Goal: Task Accomplishment & Management: Manage account settings

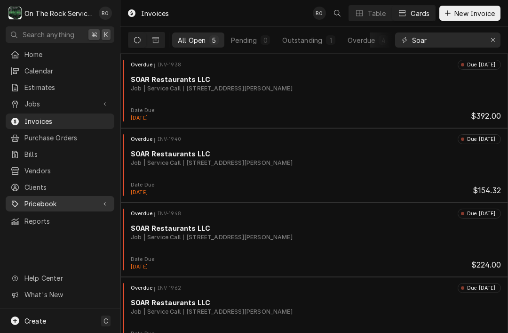
click at [68, 199] on span "Pricebook" at bounding box center [59, 204] width 71 height 10
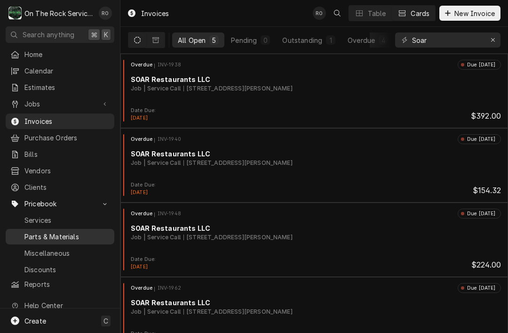
click at [90, 232] on span "Parts & Materials" at bounding box center [66, 237] width 85 height 10
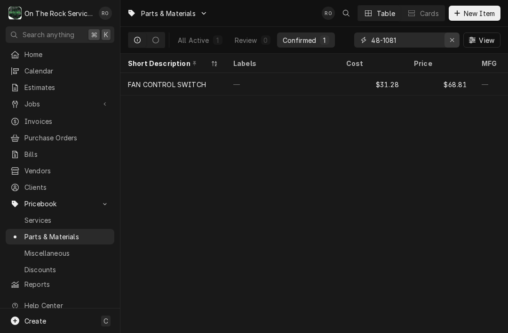
click at [449, 37] on div "Erase input" at bounding box center [452, 39] width 9 height 9
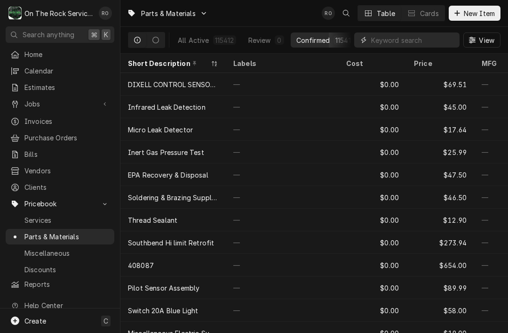
click at [427, 42] on input "Dynamic Content Wrapper" at bounding box center [413, 39] width 84 height 15
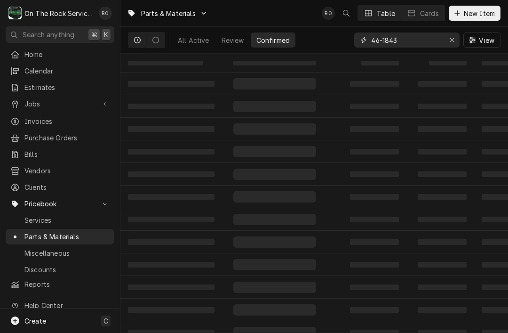
type input "46-1843"
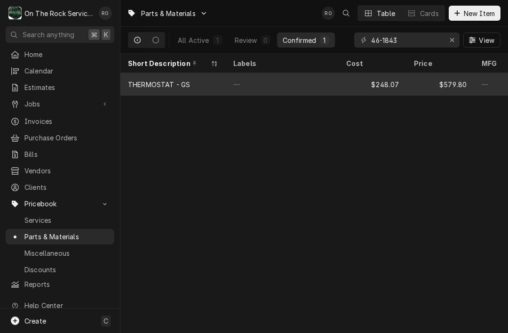
click at [413, 81] on div "$579.80" at bounding box center [441, 84] width 68 height 23
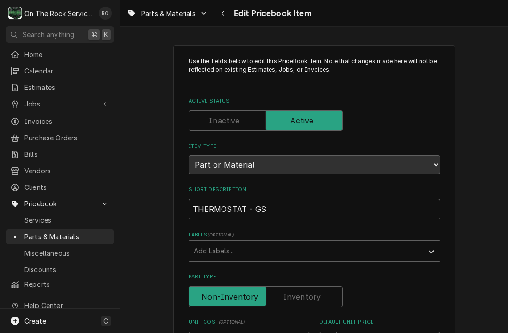
click at [193, 202] on input "THERMOSTAT - GS" at bounding box center [315, 209] width 252 height 21
type textarea "x"
type input "JATHERMOSTAT - GS"
type textarea "x"
type input "JADTHERMOSTAT - GS"
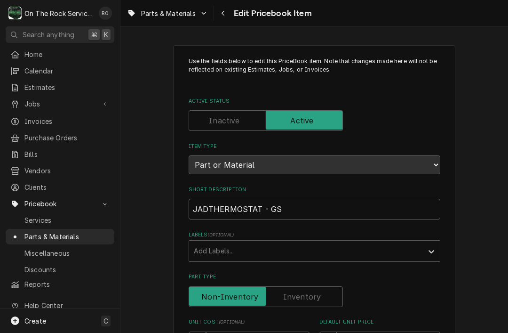
type textarea "x"
type input "JADETHERMOSTAT - GS"
type textarea "x"
type input "JADE THERMOSTAT - GS"
type textarea "x"
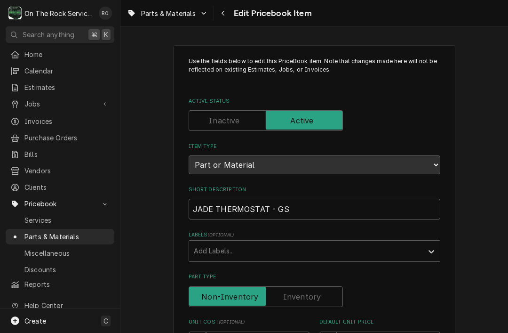
type input "JADE RTHERMOSTAT - GS"
type textarea "x"
type input "JADE RATHERMOSTAT - GS"
type textarea "x"
type input "JADE RANTHERMOSTAT - GS"
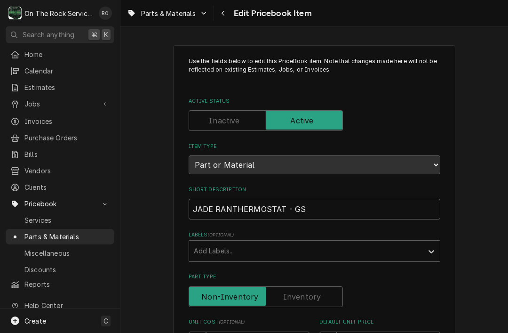
type textarea "x"
type input "JADE RANGTHERMOSTAT - GS"
type textarea "x"
type input "JADE RANGETHERMOSTAT - GS"
type textarea "x"
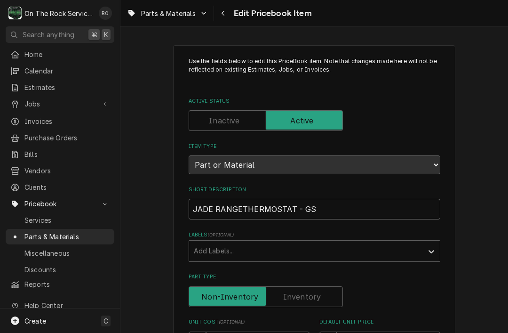
type input "JADE RANGE THERMOSTAT - GS"
click at [352, 203] on input "JADE RANGE THERMOSTAT - GS" at bounding box center [315, 209] width 252 height 21
type textarea "x"
type input "JADE RANGE THERMOSTAT - GS"
type textarea "x"
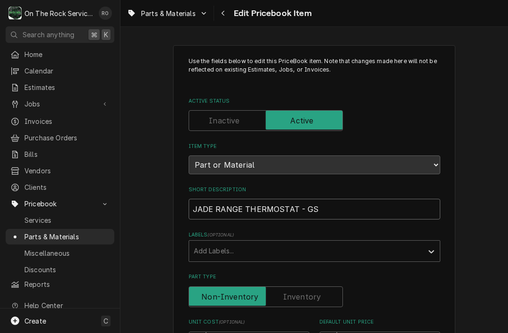
type input "JADE RANGE THERMOSTAT - GS -"
type textarea "x"
type input "JADE RANGE THERMOSTAT - GS -J"
type textarea "x"
type input "JADE RANGE THERMOSTAT - GS -JG"
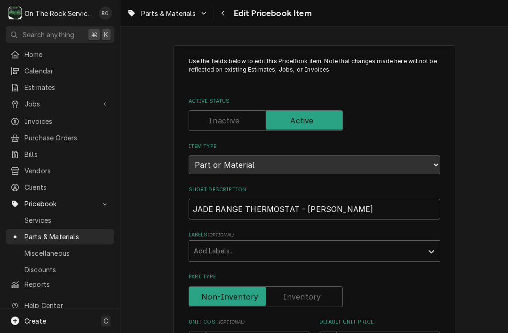
type textarea "x"
type input "JADE RANGE THERMOSTAT - GS -JGT"
type textarea "x"
type input "JADE RANGE THERMOSTAT - GS -JGT"
type textarea "x"
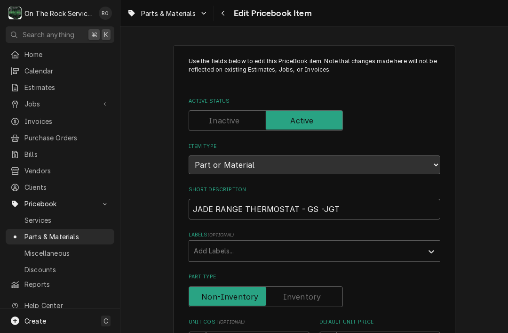
type input "JADE RANGE THERMOSTAT - GS -JGT"
type textarea "x"
type input "JADE RANGE THERMOSTAT - GS -JG"
type textarea "x"
type input "JADE RANGE THERMOSTAT - GS -J"
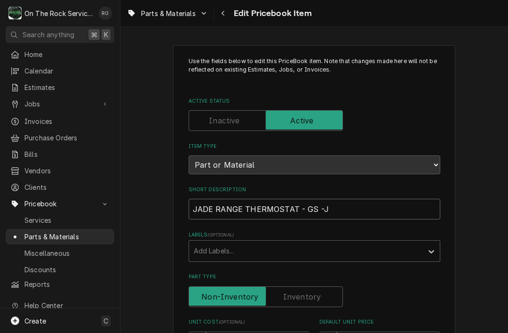
type textarea "x"
type input "JADE RANGE THERMOSTAT - GS -"
type textarea "x"
type input "JADE RANGE THERMOSTAT - GS"
type textarea "x"
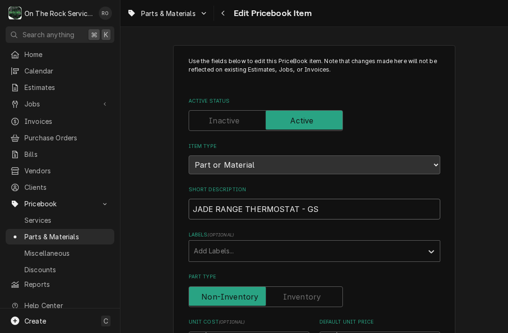
type input "JADE RANGE THERMOSTAT - GS -"
type textarea "x"
type input "JADE RANGE THERMOSTAT - GS -"
type textarea "x"
type input "JADE RANGE THERMOSTAT - GS -"
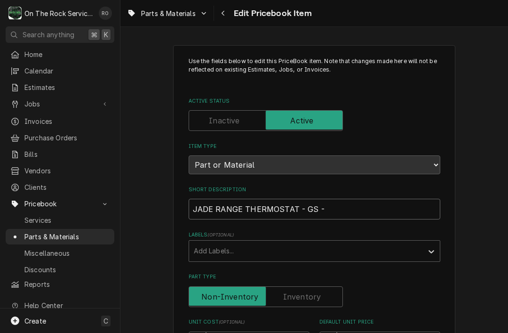
type textarea "x"
type input "JADE RANGE THERMOSTAT - GS"
type textarea "x"
type input "JADE RANGE THERMOSTAT - GS"
type textarea "x"
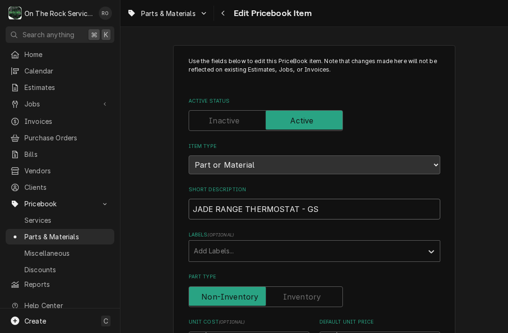
type input "JADE RANGE THERMOSTAT - GS-"
type textarea "x"
type input "JADE RANGE THERMOSTAT - GS-"
type textarea "x"
type input "JADE RANGE THERMOSTAT - GS-"
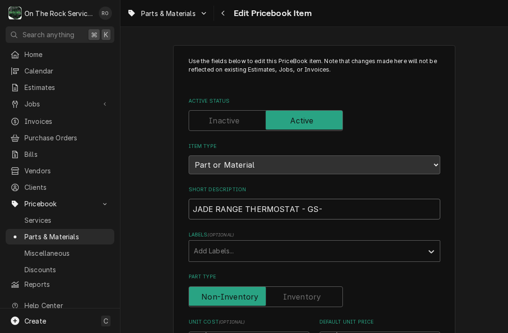
type textarea "x"
type input "JADE RANGE THERMOSTAT - GS"
type textarea "x"
type input "JADE RANGE THERMOSTAT - GS"
type textarea "x"
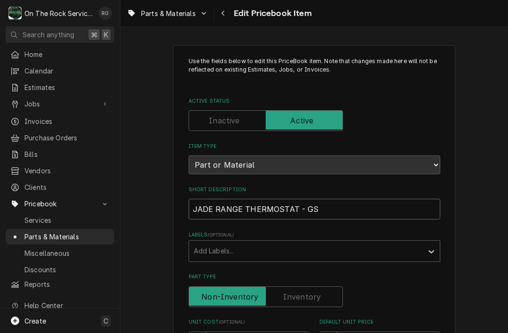
type input "JADE RANGE THERMOSTAT - GS _"
type textarea "x"
type input "JADE RANGE THERMOSTAT - GS _"
type textarea "x"
type input "JADE RANGE THERMOSTAT - GS _"
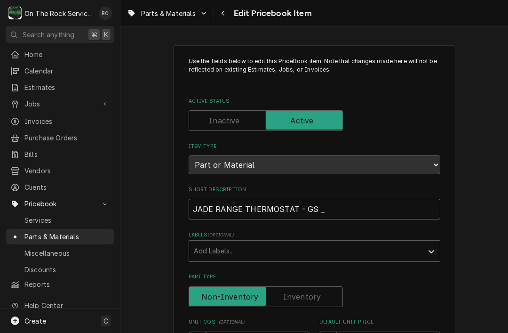
type textarea "x"
type input "JADE RANGE THERMOSTAT - GS"
type textarea "x"
type input "JADE RANGE THERMOSTAT - GS 0"
type textarea "x"
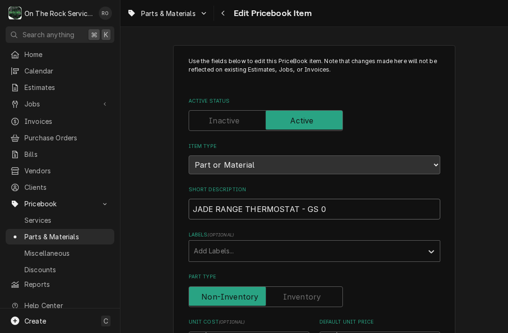
type input "JADE RANGE THERMOSTAT - GS"
type textarea "x"
type input "JADE RANGE THERMOSTAT - GS -"
type textarea "x"
type input "JADE RANGE THERMOSTAT - GS -"
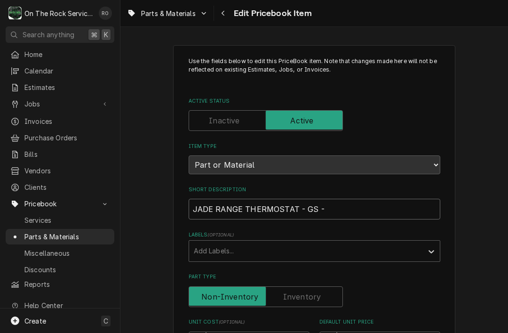
type textarea "x"
type input "JADE RANGE THERMOSTAT - GS - J"
type textarea "x"
type input "JADE RANGE THERMOSTAT - GS - JGT"
type textarea "x"
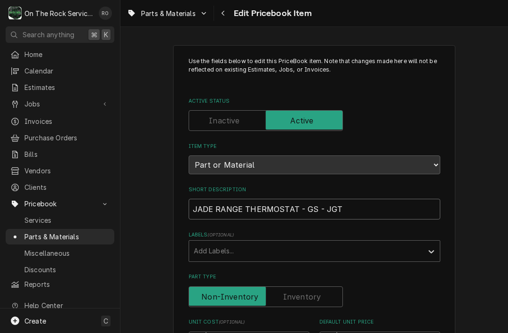
type input "JADE RANGE THERMOSTAT - GS - JGT"
type textarea "x"
type input "JADE RANGE THERMOSTAT - GS - JGT S"
type textarea "x"
type input "JADE RANGE THERMOSTAT - GS - JGT SE"
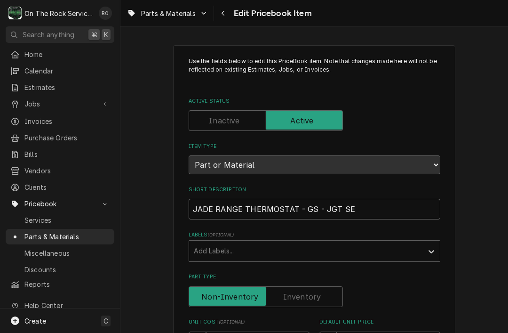
type textarea "x"
type input "JADE RANGE THERMOSTAT - GS - JGT SER"
type textarea "x"
type input "JADE RANGE THERMOSTAT - GS - JGT SERI"
type textarea "x"
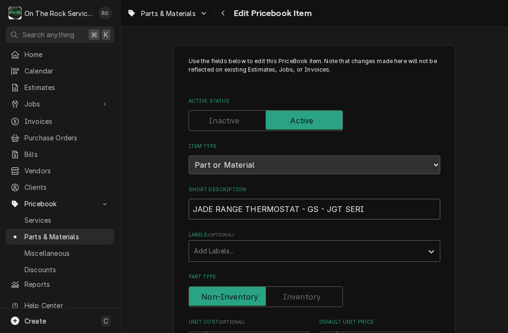
type input "JADE RANGE THERMOSTAT - GS - JGT SERIE"
type textarea "x"
type input "JADE RANGE THERMOSTAT - GS - JGT SERIES"
type textarea "x"
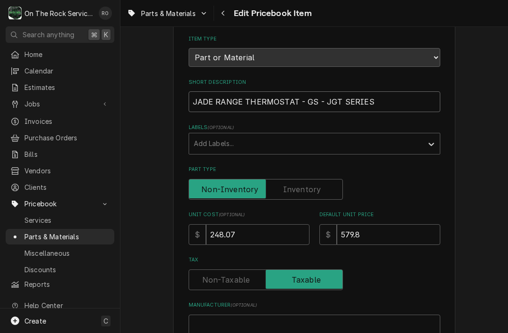
scroll to position [107, 0]
type input "JADE RANGE THERMOSTAT - GS - JGT SERIES"
click at [265, 226] on input "248.07" at bounding box center [258, 234] width 104 height 21
click at [271, 227] on input "248.07" at bounding box center [258, 234] width 104 height 21
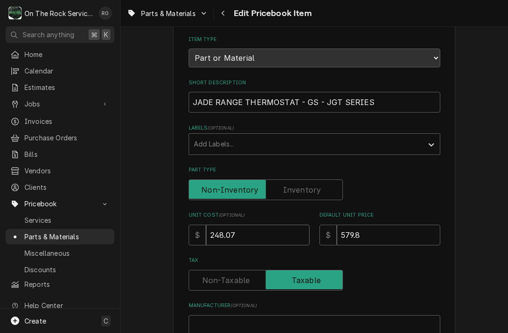
type textarea "x"
type input "24"
type textarea "x"
type input "2"
type textarea "x"
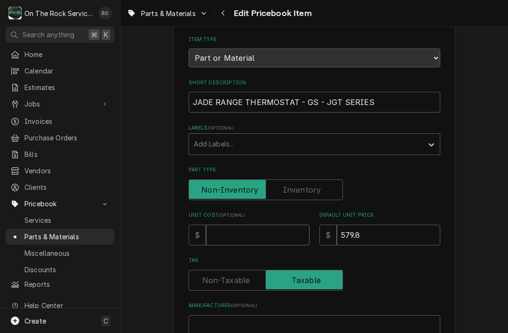
type textarea "x"
type input "2"
type textarea "x"
type input "27"
type textarea "x"
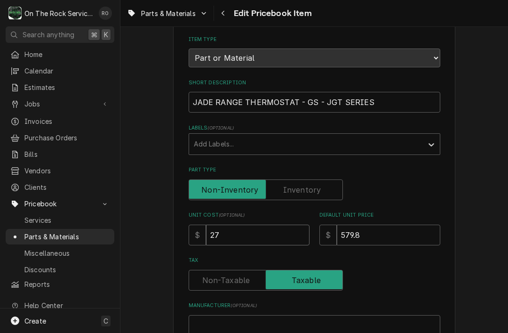
type input "272"
type textarea "x"
type input "272.0"
type textarea "x"
type input "272.00"
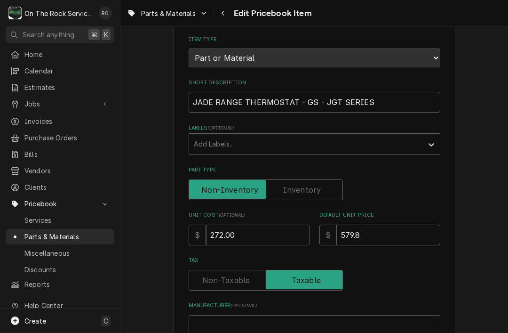
click at [383, 224] on input "579.8" at bounding box center [389, 234] width 104 height 21
click at [382, 224] on input "579.8" at bounding box center [389, 234] width 104 height 21
click at [389, 232] on input "579.8" at bounding box center [389, 234] width 104 height 21
click at [384, 225] on input "579.8" at bounding box center [389, 234] width 104 height 21
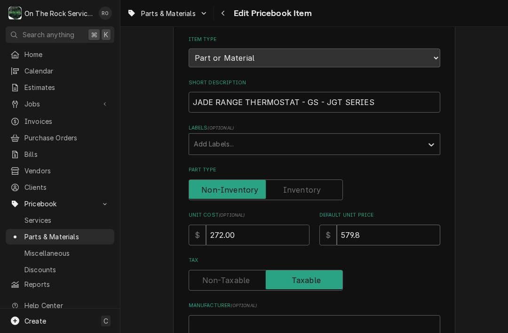
type input "5"
type textarea "x"
type input "55"
type textarea "x"
type input "552"
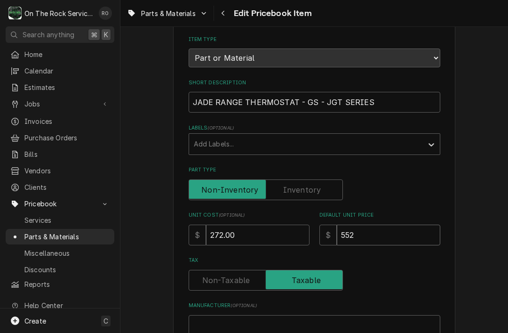
type textarea "x"
type input "552.2"
type textarea "x"
type input "552.22"
click at [453, 273] on div "Use the fields below to edit this PriceBook item. Note that changes made here w…" at bounding box center [314, 300] width 282 height 724
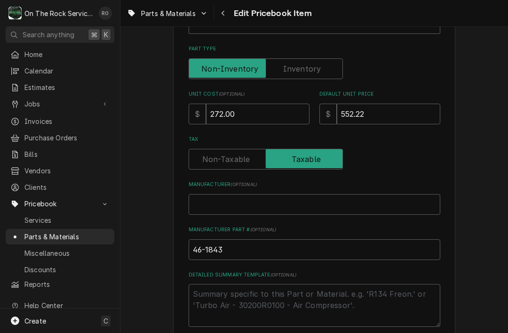
scroll to position [230, 0]
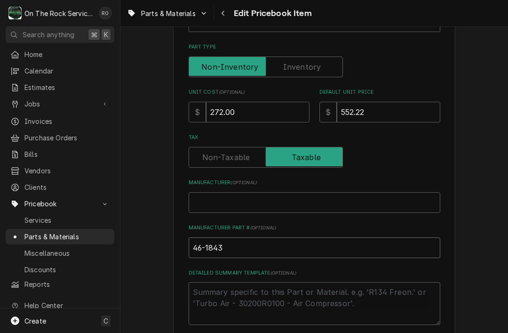
click at [280, 237] on input "46-1843" at bounding box center [315, 247] width 252 height 21
type textarea "x"
type input "46-1843,"
type textarea "x"
type input "46-1843,"
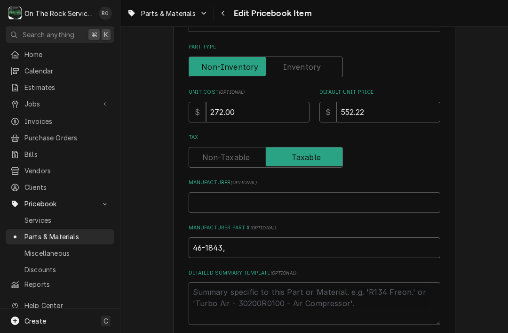
type textarea "x"
type input "46-1843, 4"
type textarea "x"
type input "46-1843, 46"
type textarea "x"
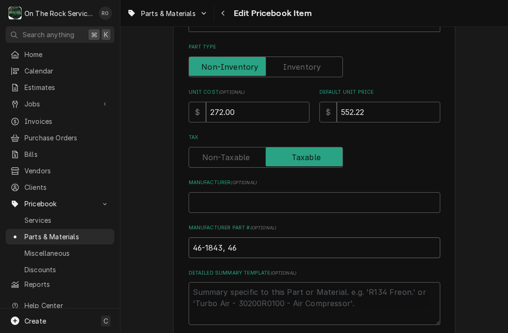
type input "46-1843, 461"
type textarea "x"
type input "46-1843, 4618"
type textarea "x"
type input "46-1843, 46184"
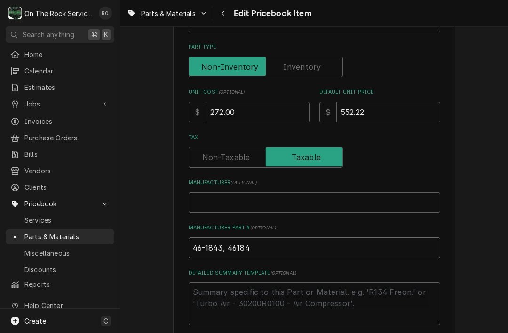
type textarea "x"
type input "46-1843, 461843"
type textarea "x"
type input "46-1843, 461843,"
type textarea "x"
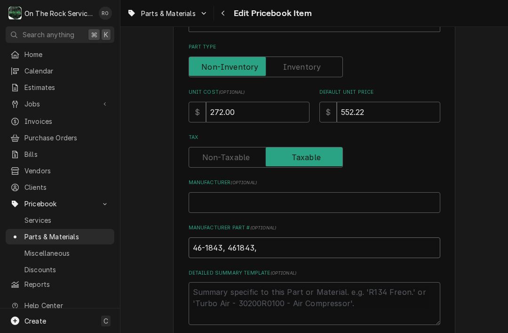
type input "46-1843, 461843,"
click at [270, 200] on input "Manufacturer ( optional )" at bounding box center [315, 202] width 252 height 21
type textarea "x"
type input "J"
type textarea "x"
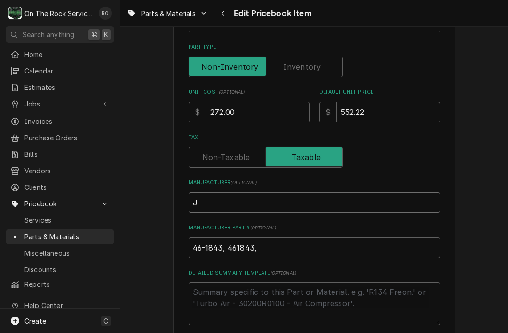
type input "Ja"
type textarea "x"
type input "Jade"
type textarea "x"
type input "Jade"
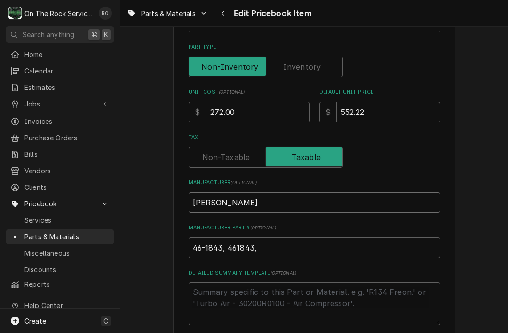
type textarea "x"
type input "Jade R"
type textarea "x"
type input "Jade Ran"
type textarea "x"
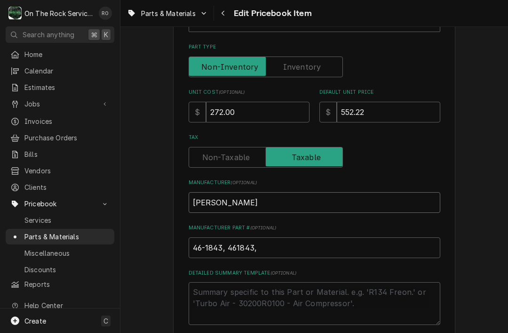
type input "Jade Rang"
type textarea "x"
type input "Jade Range"
type textarea "x"
type input "Jade Range,"
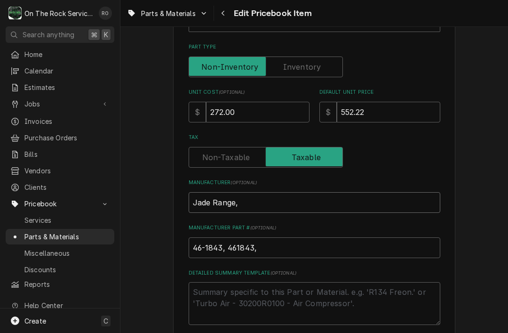
type textarea "x"
type input "Jade Range,"
type textarea "x"
type input "Jade Range, M"
type textarea "x"
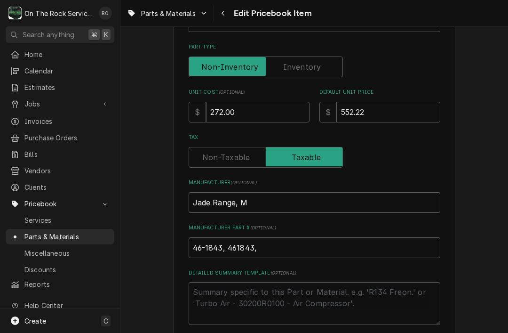
type input "Jade Range, Ma"
type textarea "x"
type input "Jade Range, Mac"
type textarea "x"
type input "Jade Range, Macr"
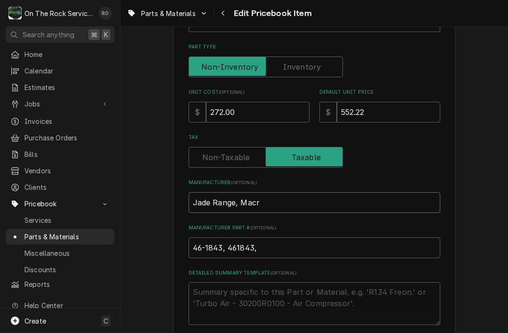
type textarea "x"
type input "Jade Range, Mac"
type textarea "x"
type input "Jade Range, Ma"
type textarea "x"
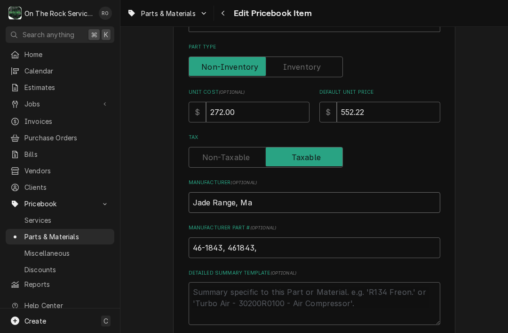
type input "Jade Range, Mav"
type textarea "x"
type input "Jade Range, Mavr"
type textarea "x"
type input "Jade Range, Mavri"
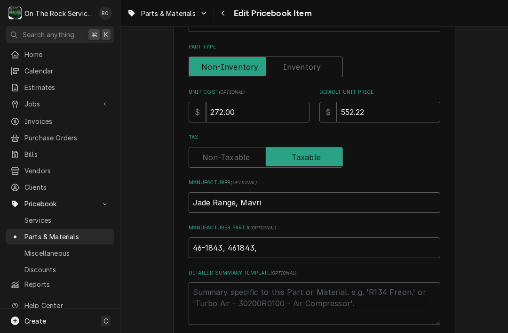
type textarea "x"
type input "Jade Range, Mavrik,"
type textarea "x"
type input "Jade Range, Mavrik,"
click at [296, 244] on input "46-1843, 461843," at bounding box center [315, 247] width 252 height 21
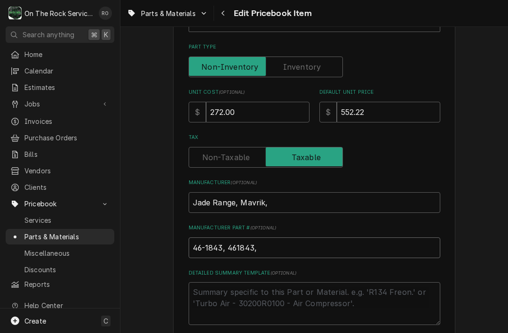
click at [293, 240] on input "46-1843, 461843," at bounding box center [315, 247] width 252 height 21
paste input "4634700000"
type textarea "x"
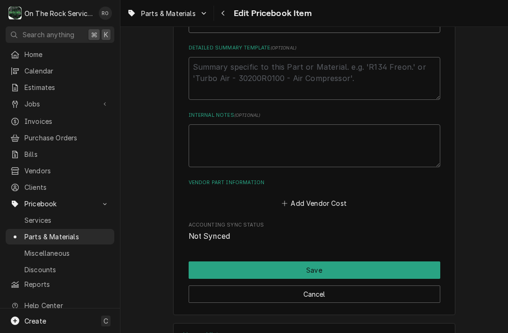
scroll to position [458, 0]
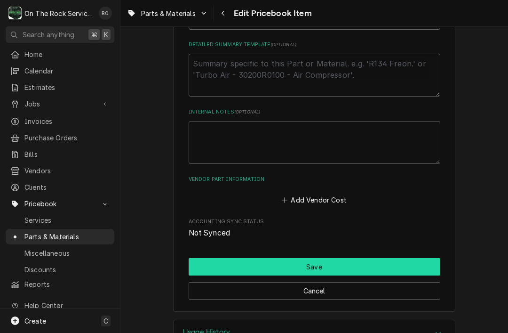
type input "46-1843, 461843, 4634700000"
click at [394, 258] on button "Save" at bounding box center [315, 266] width 252 height 17
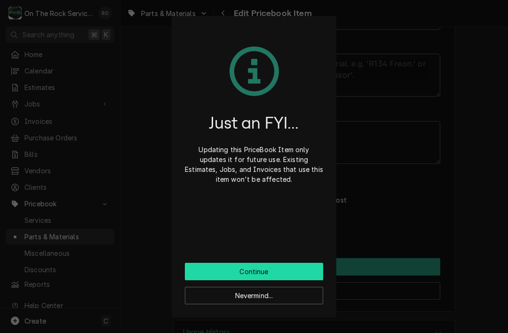
click at [200, 272] on button "Continue" at bounding box center [254, 271] width 138 height 17
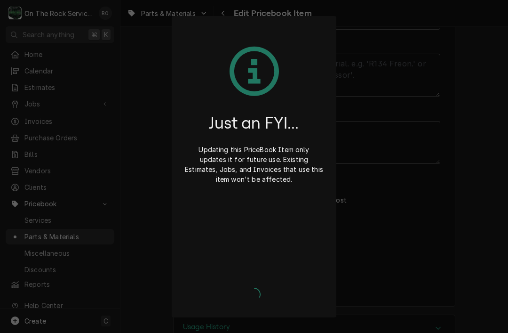
type textarea "x"
